Goal: Information Seeking & Learning: Learn about a topic

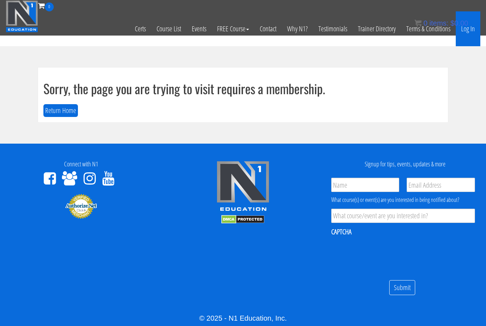
click at [466, 32] on link "Log In" at bounding box center [467, 28] width 25 height 35
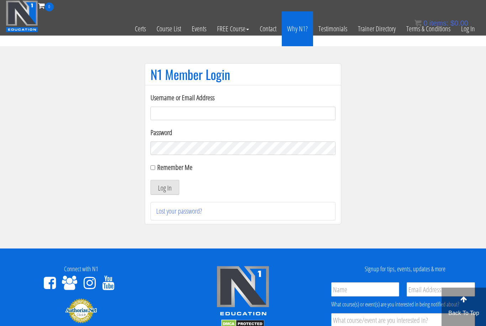
type input "alexiarwilson@icloud.com"
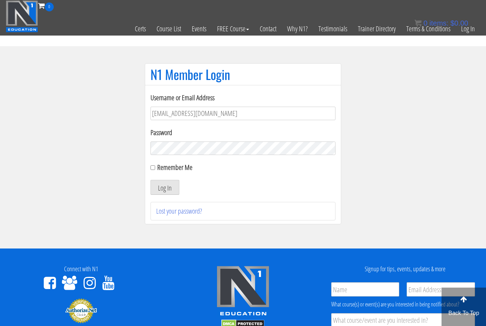
click at [165, 188] on button "Log In" at bounding box center [164, 187] width 29 height 15
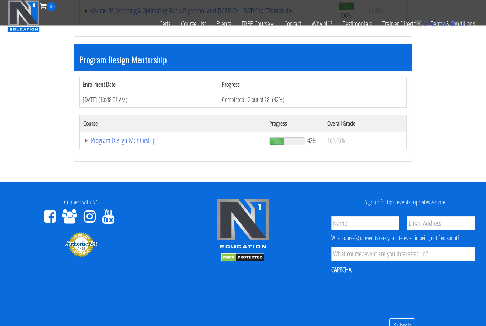
scroll to position [761, 0]
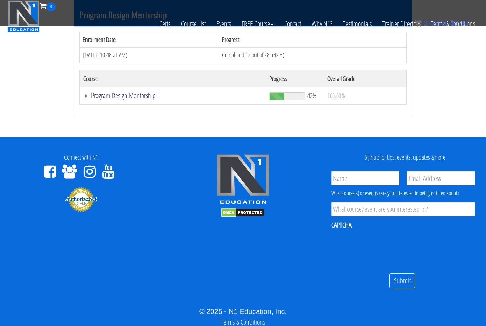
click at [142, 92] on link "Program Design Mentorship" at bounding box center [172, 95] width 179 height 7
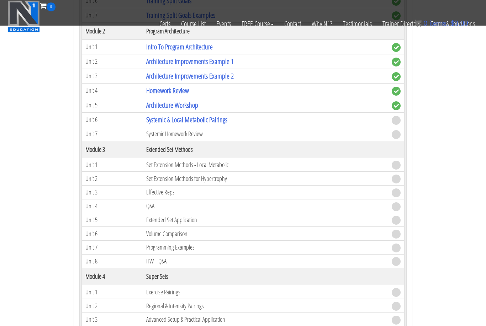
scroll to position [962, 0]
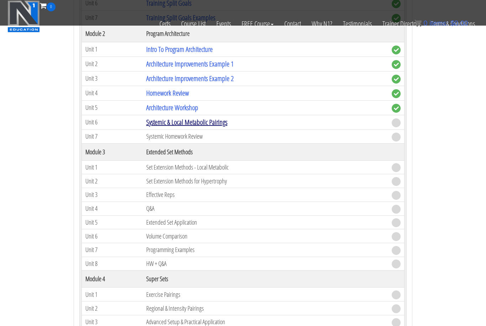
click at [186, 117] on link "Systemic & Local Metabolic Pairings" at bounding box center [186, 122] width 81 height 10
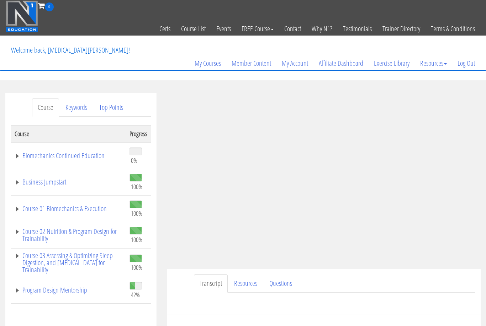
scroll to position [69, 0]
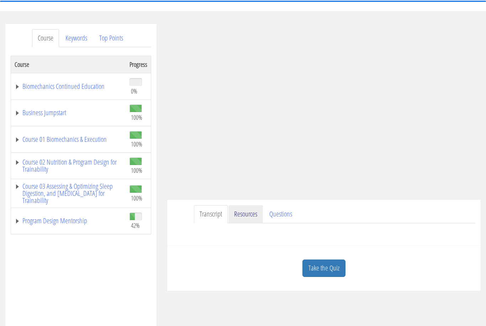
click at [252, 214] on link "Resources" at bounding box center [245, 214] width 34 height 18
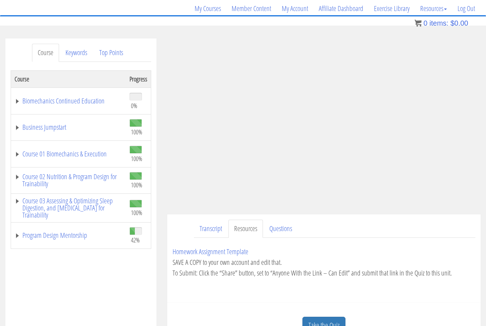
scroll to position [53, 0]
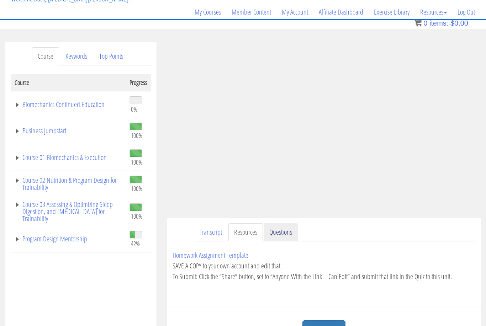
click at [279, 232] on link "Questions" at bounding box center [280, 233] width 34 height 18
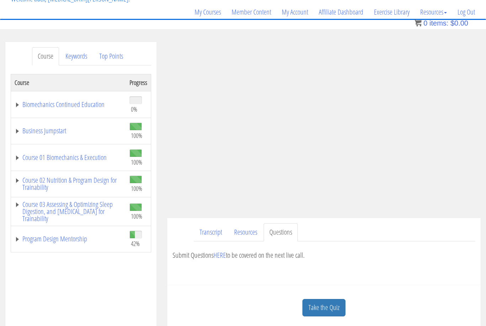
scroll to position [51, 0]
click at [253, 237] on link "Resources" at bounding box center [245, 232] width 34 height 18
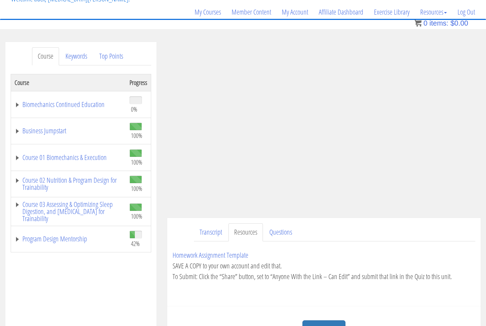
click at [321, 326] on link "Take the Quiz" at bounding box center [323, 328] width 43 height 17
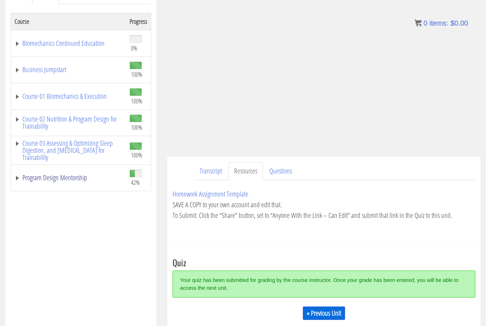
click at [72, 180] on link "Program Design Mentorship" at bounding box center [69, 178] width 108 height 7
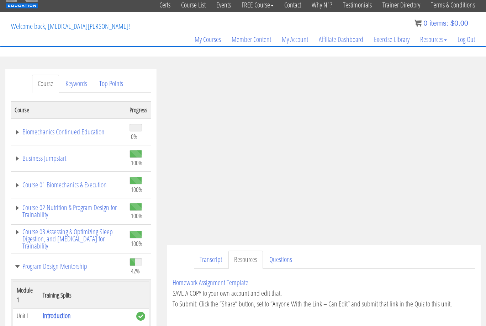
scroll to position [0, 0]
